Goal: Find contact information: Find contact information

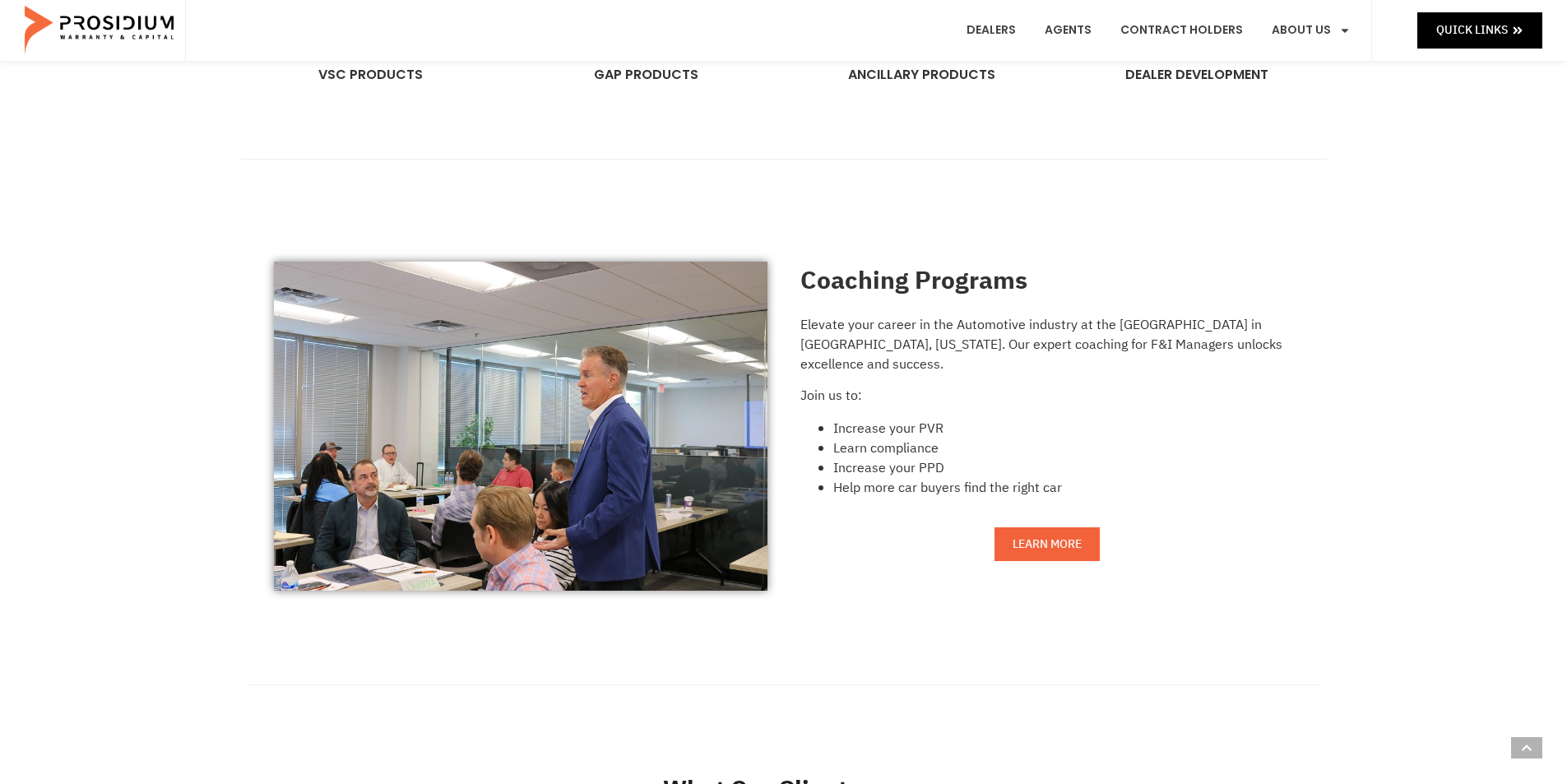
scroll to position [1316, 0]
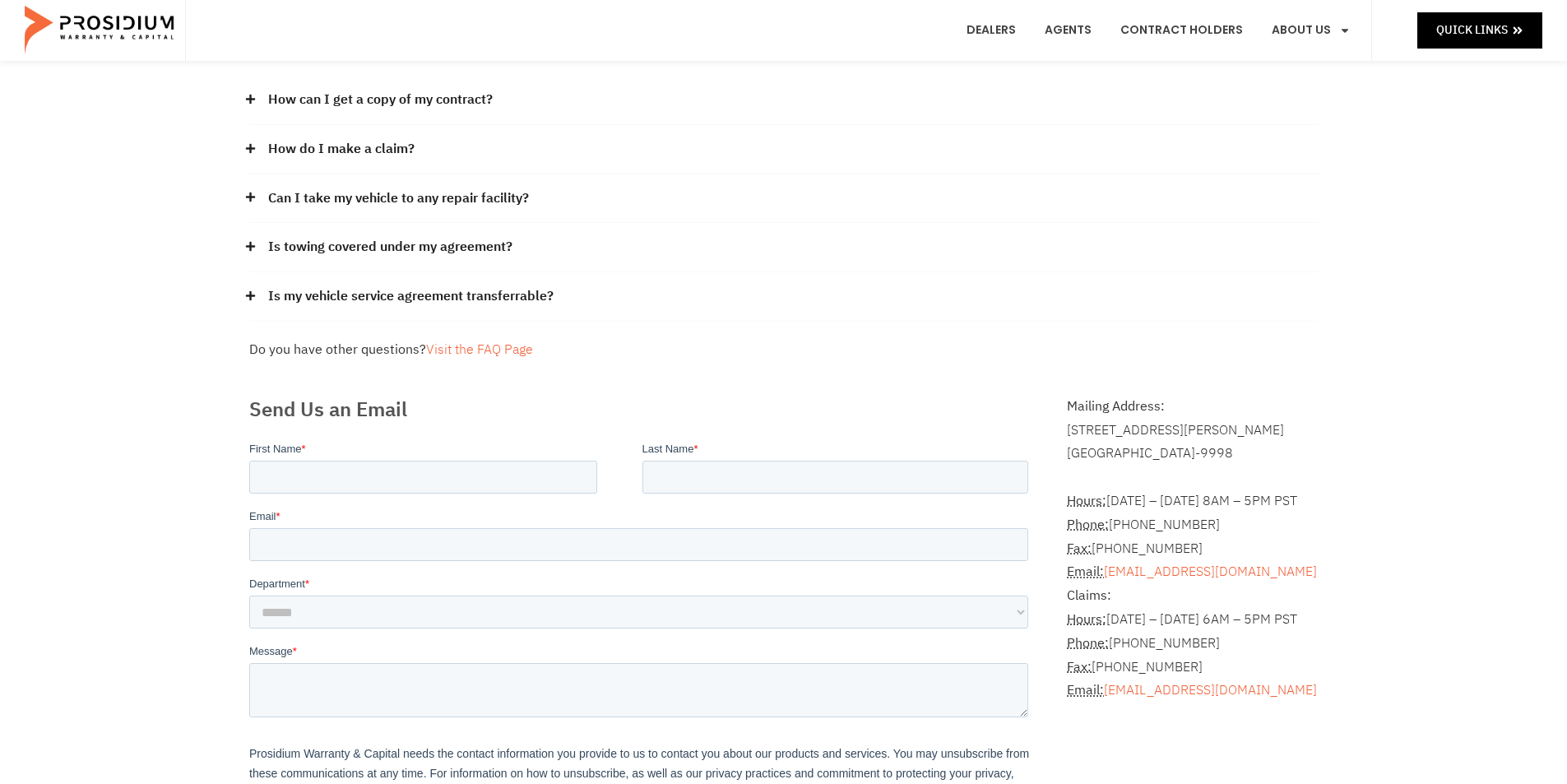
scroll to position [164, 0]
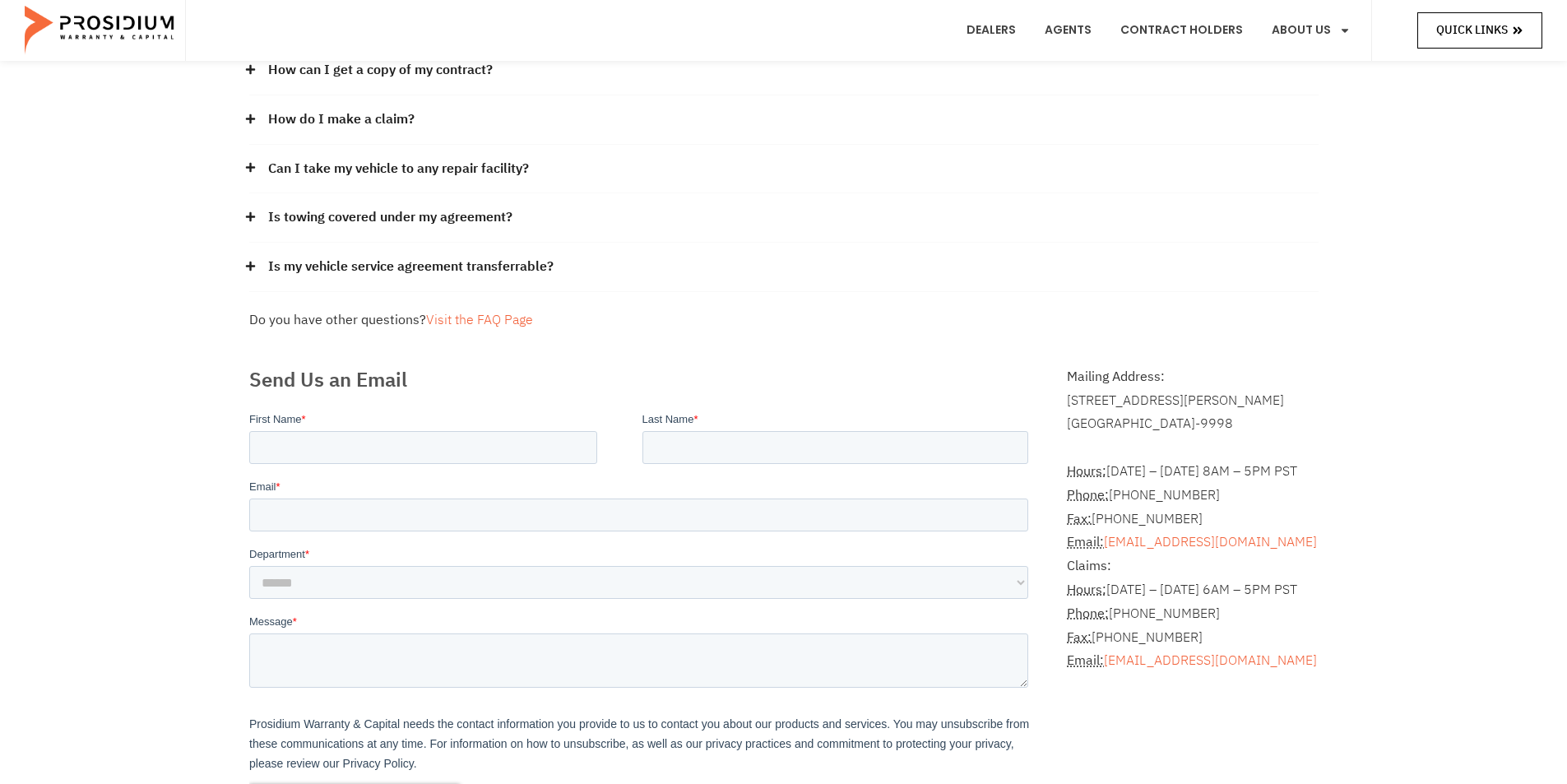
click at [1451, 29] on span "Quick Links" at bounding box center [1472, 29] width 72 height 20
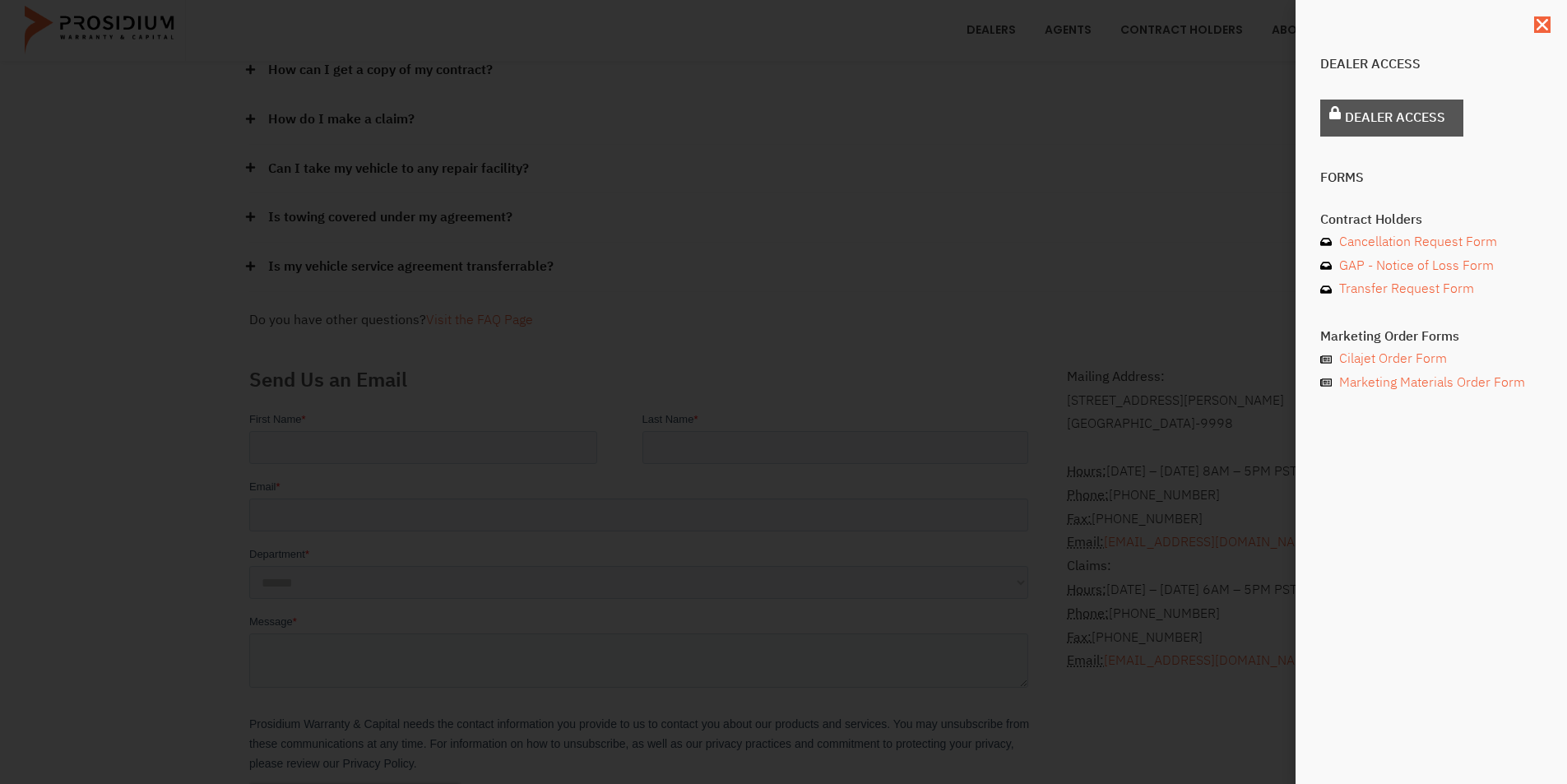
click at [1438, 113] on span "Dealer Access" at bounding box center [1395, 118] width 100 height 24
click at [1549, 26] on icon "Close" at bounding box center [1542, 25] width 17 height 17
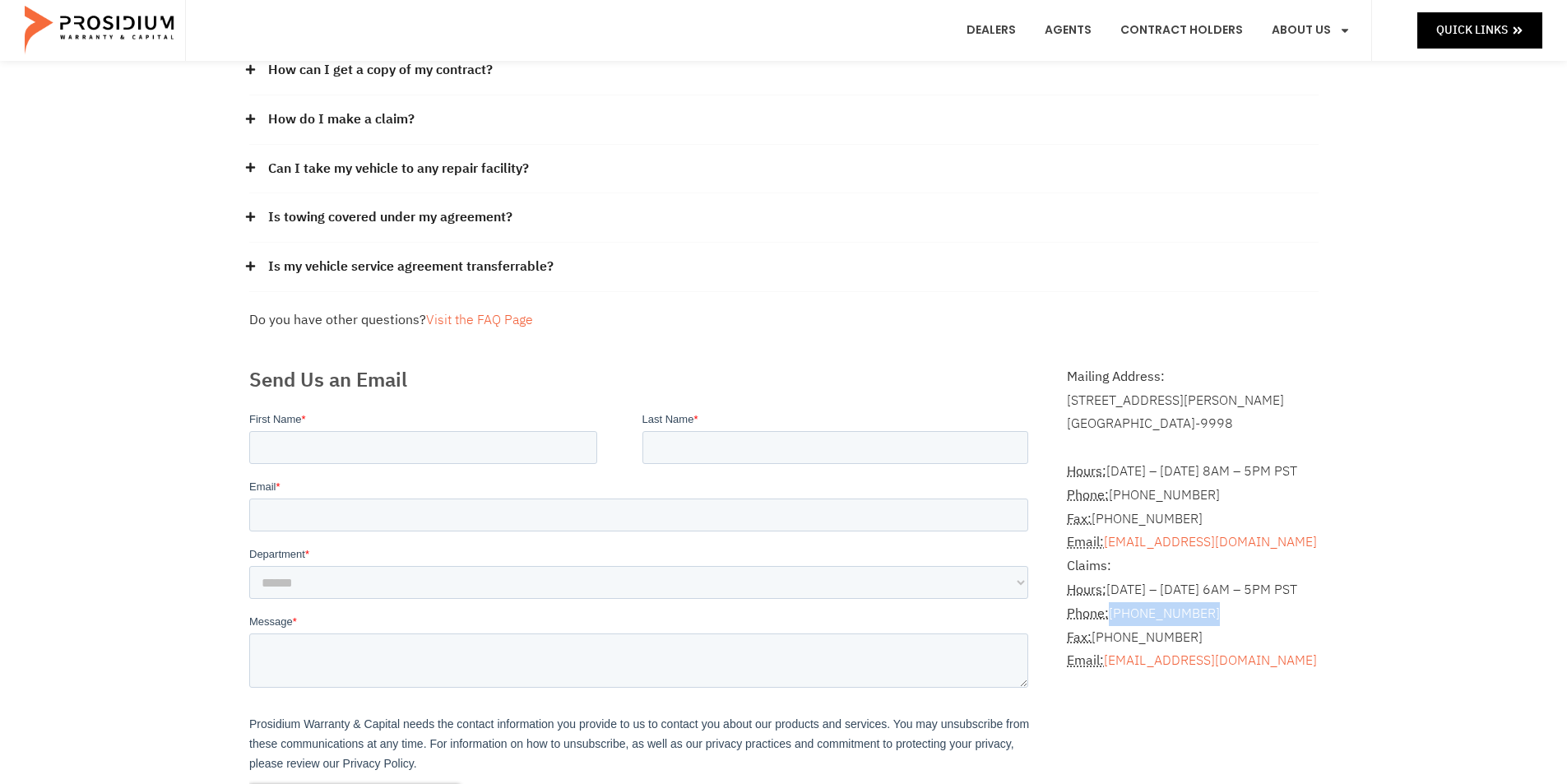
drag, startPoint x: 1210, startPoint y: 610, endPoint x: 1114, endPoint y: 614, distance: 96.1
click at [1114, 614] on p "Claims: Hours: [DATE] – [DATE] 6AM – 5PM PST Phone: [PHONE_NUMBER] Fax: [PHONE_…" at bounding box center [1193, 614] width 251 height 119
copy p "[PHONE_NUMBER]"
click at [956, 375] on h2 "Send Us an Email" at bounding box center [642, 380] width 786 height 29
